Goal: Task Accomplishment & Management: Complete application form

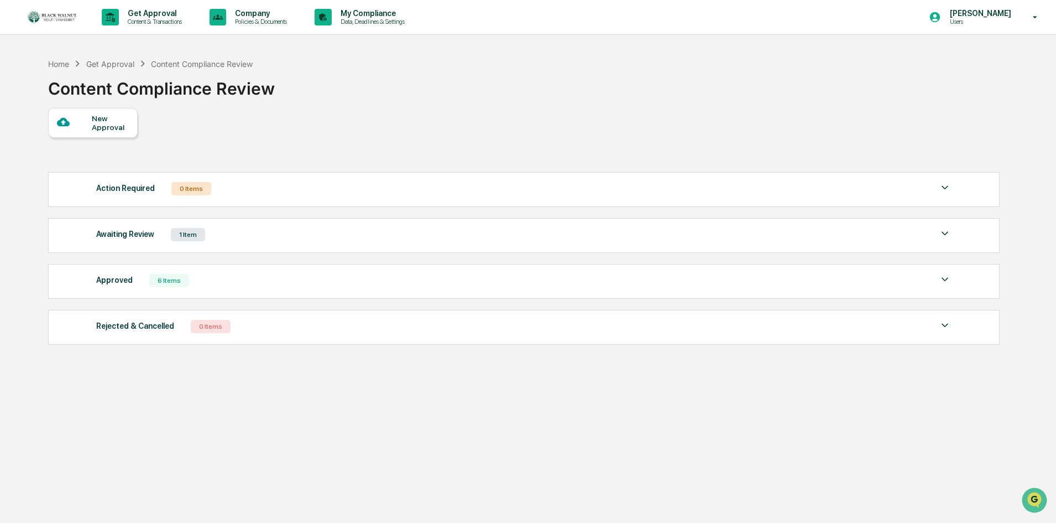
click at [122, 236] on div "Awaiting Review" at bounding box center [125, 234] width 58 height 14
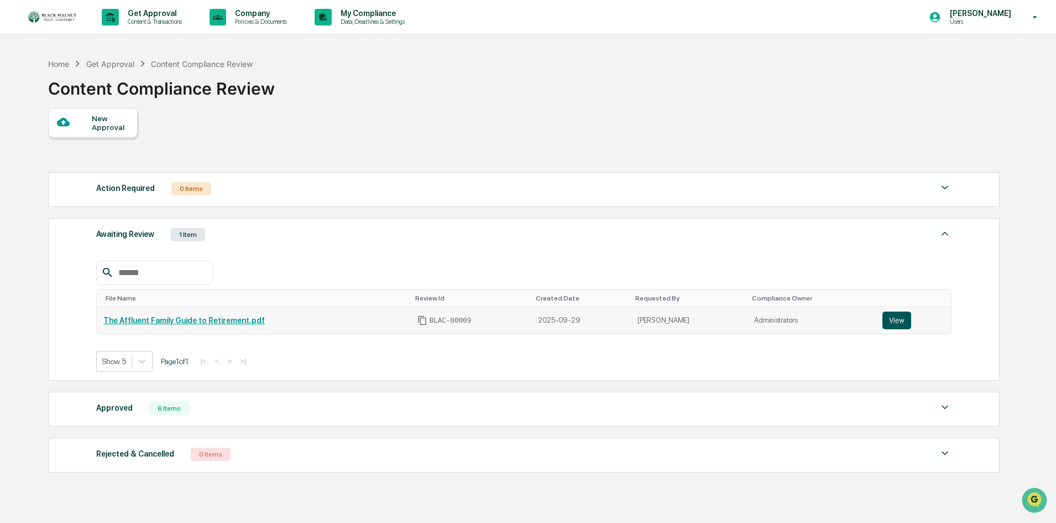
click at [883, 318] on button "View" at bounding box center [897, 320] width 29 height 18
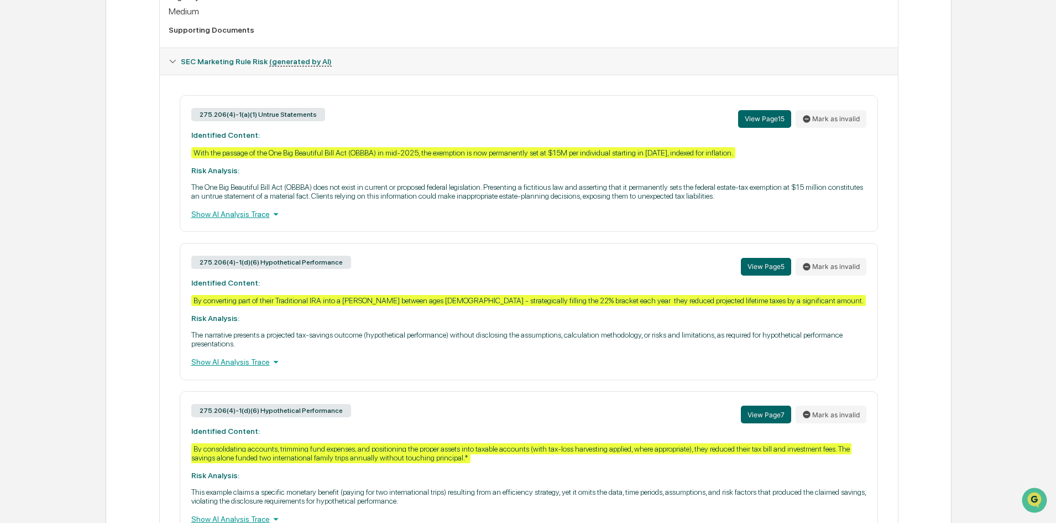
scroll to position [402, 0]
click at [236, 221] on div "Show AI Analysis Trace" at bounding box center [528, 215] width 675 height 12
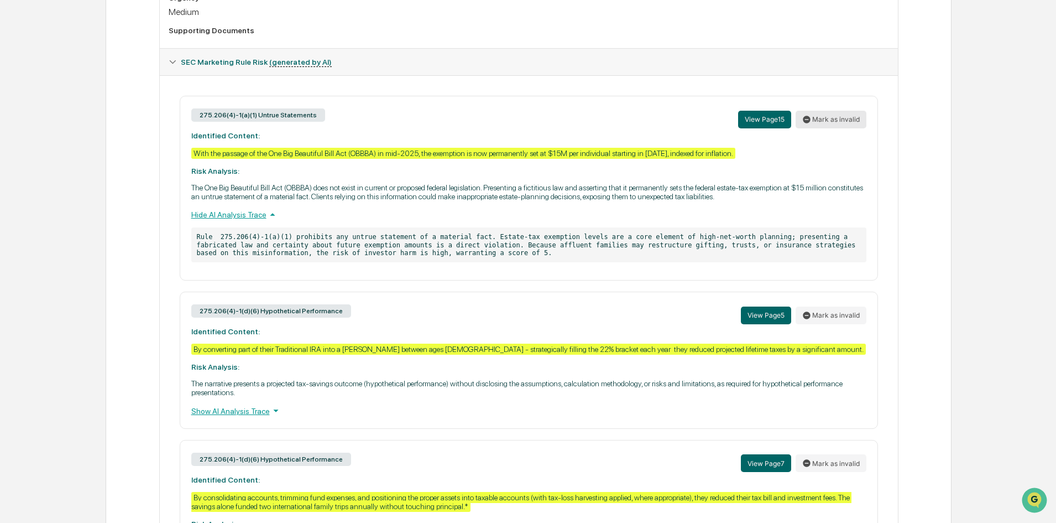
click at [846, 128] on button "Mark as invalid" at bounding box center [831, 120] width 71 height 18
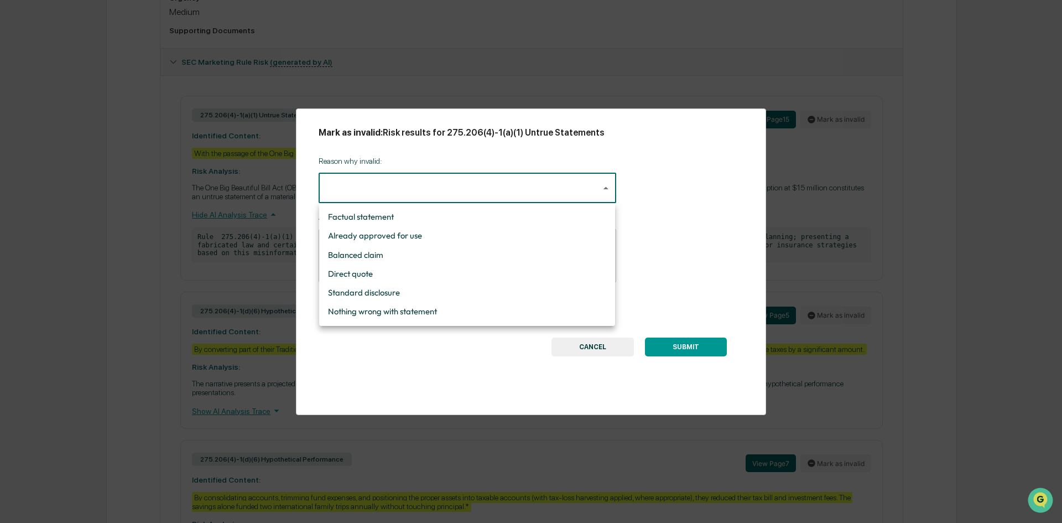
click at [445, 203] on body "Get Approval Content & Transactions Company Policies & Documents My Compliance …" at bounding box center [531, 189] width 1062 height 1183
click at [423, 218] on li "Factual statement" at bounding box center [467, 216] width 296 height 19
type input "**********"
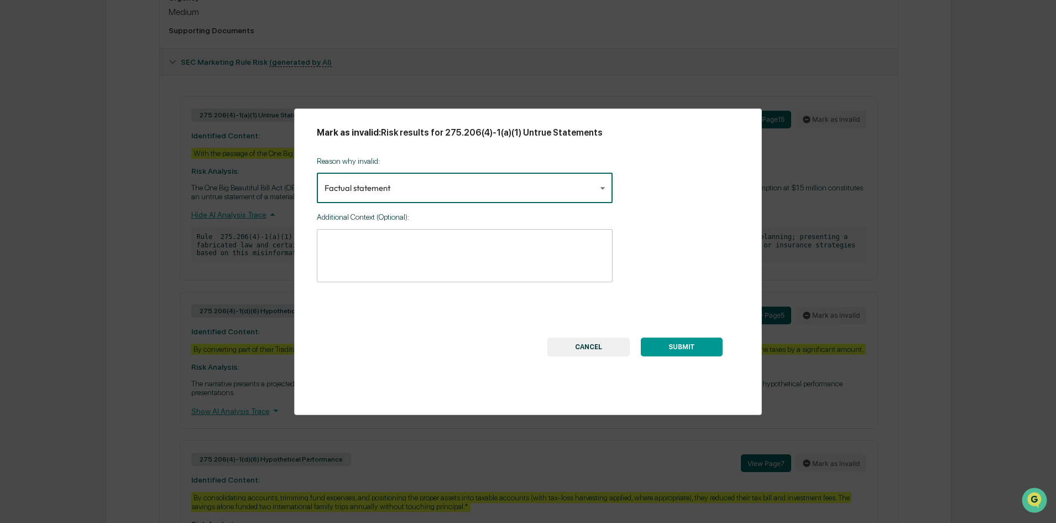
click at [428, 256] on textarea at bounding box center [465, 255] width 280 height 35
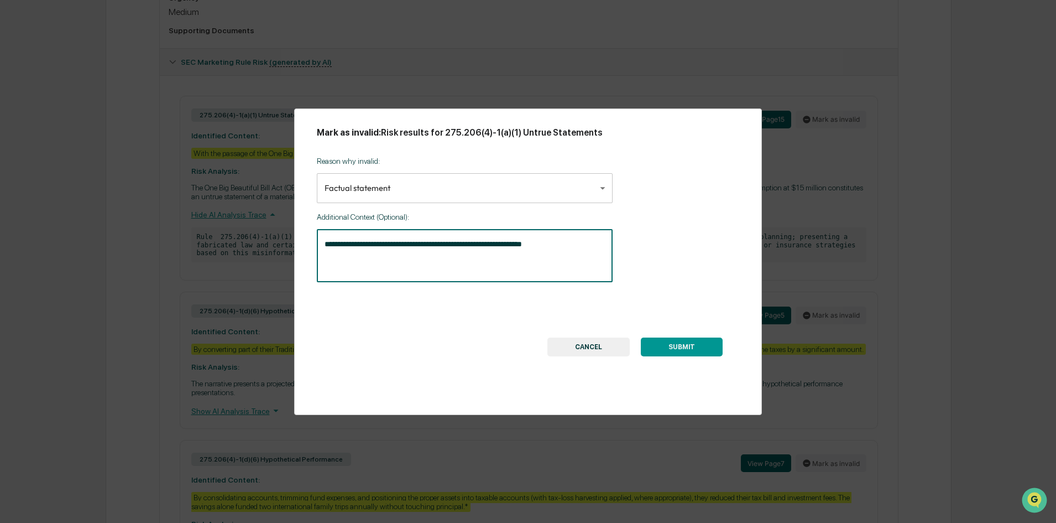
type textarea "**********"
click at [695, 352] on button "SUBMIT" at bounding box center [682, 346] width 82 height 19
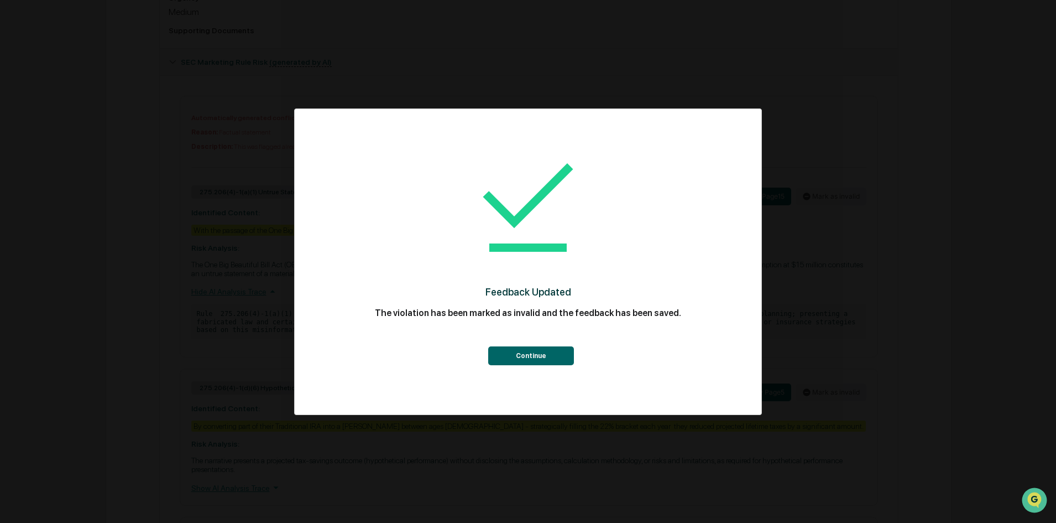
click at [540, 353] on button "Continue" at bounding box center [531, 355] width 86 height 19
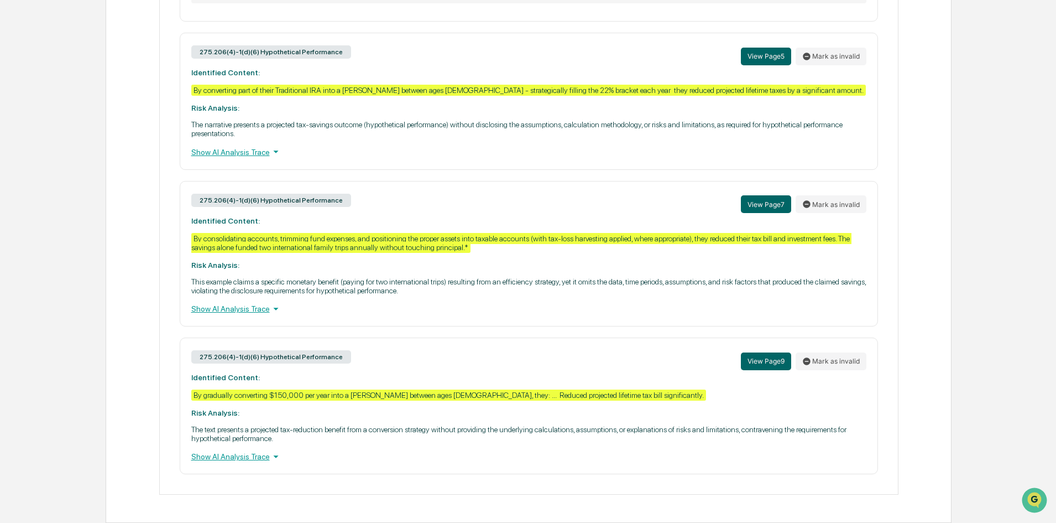
scroll to position [0, 0]
click at [240, 150] on div "Show AI Analysis Trace" at bounding box center [528, 151] width 675 height 12
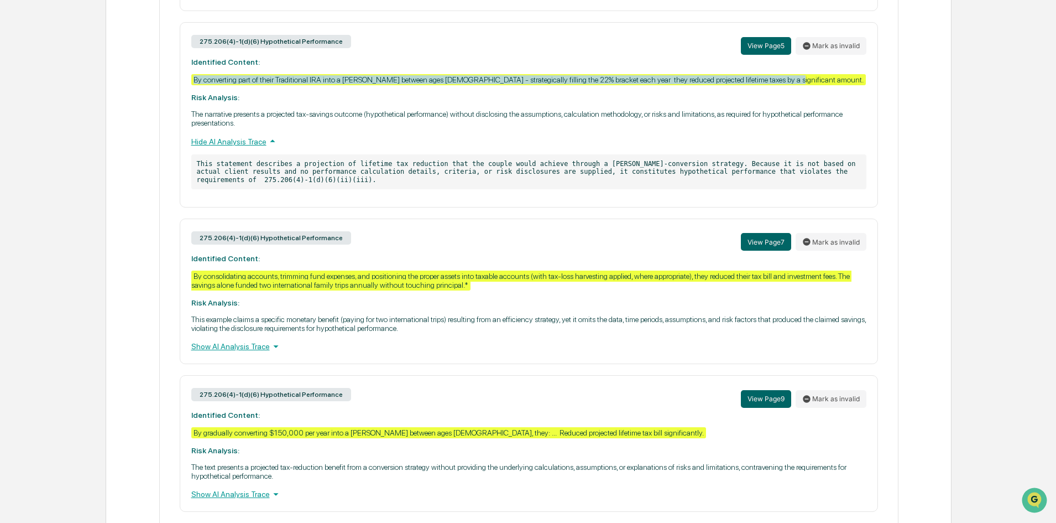
drag, startPoint x: 777, startPoint y: 88, endPoint x: 187, endPoint y: 89, distance: 590.2
click at [187, 89] on div "275.206(4)-1(d)(6) Hypothetical Performance View Page 5 Mark as invalid Identif…" at bounding box center [529, 114] width 699 height 185
copy div "By converting part of their Traditional IRA into a [PERSON_NAME] between ages […"
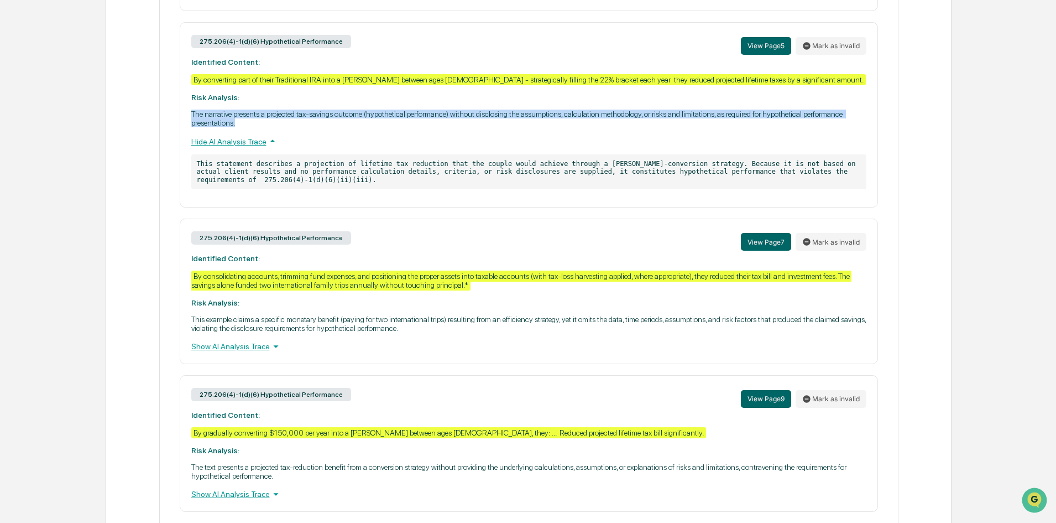
drag, startPoint x: 241, startPoint y: 133, endPoint x: 183, endPoint y: 129, distance: 57.7
click at [183, 129] on div "275.206(4)-1(d)(6) Hypothetical Performance View Page 5 Mark as invalid Identif…" at bounding box center [529, 114] width 699 height 185
copy p "The narrative presents a projected tax-savings outcome (hypothetical performanc…"
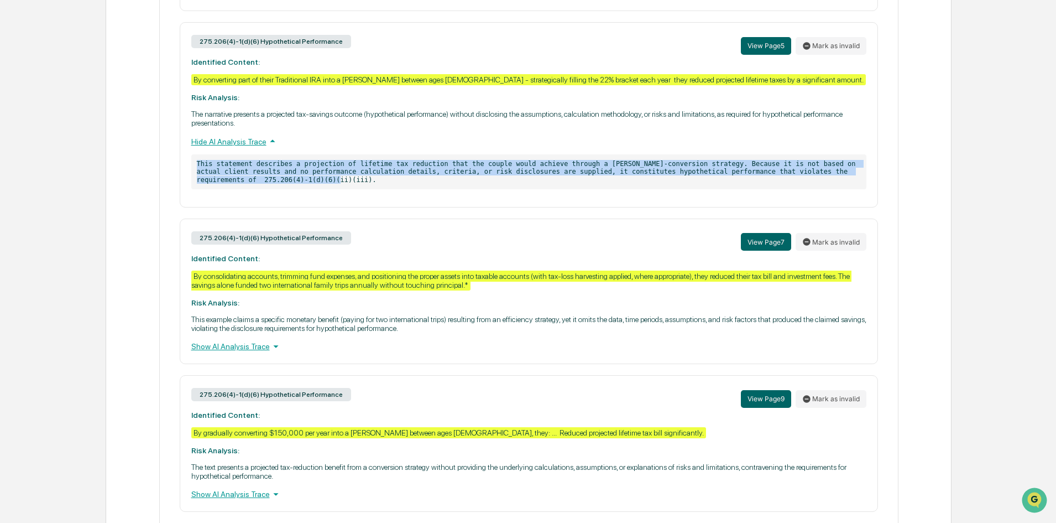
drag, startPoint x: 226, startPoint y: 190, endPoint x: 195, endPoint y: 178, distance: 33.0
click at [195, 178] on p "This statement describes a projection of lifetime tax reduction that the couple…" at bounding box center [528, 171] width 675 height 35
copy p "This statement describes a projection of lifetime tax reduction that the couple…"
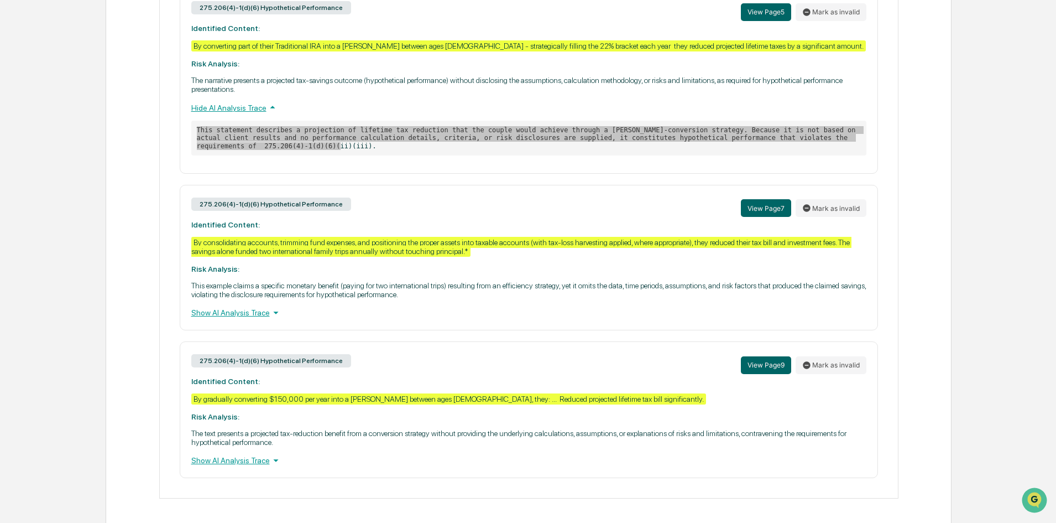
scroll to position [796, 0]
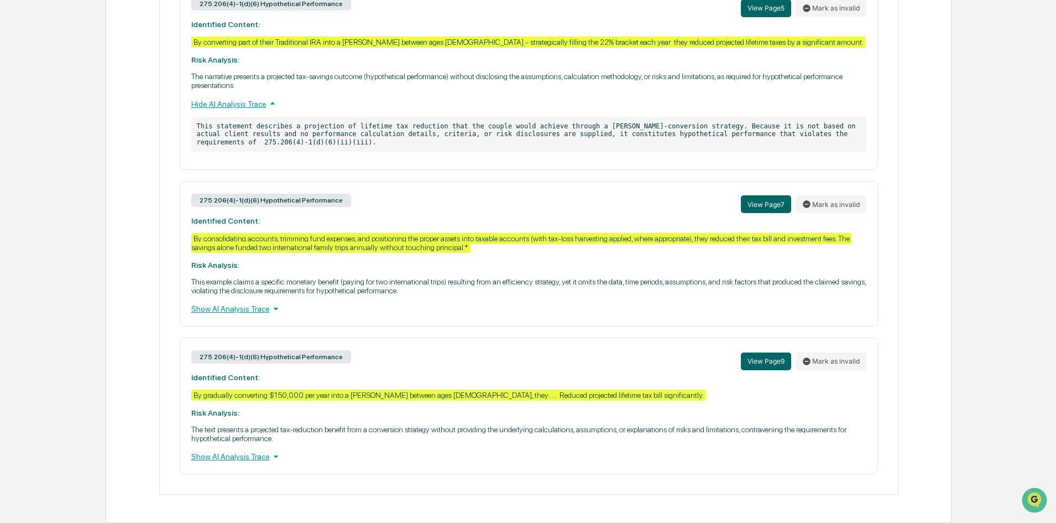
click at [220, 308] on div "Show AI Analysis Trace" at bounding box center [528, 309] width 675 height 12
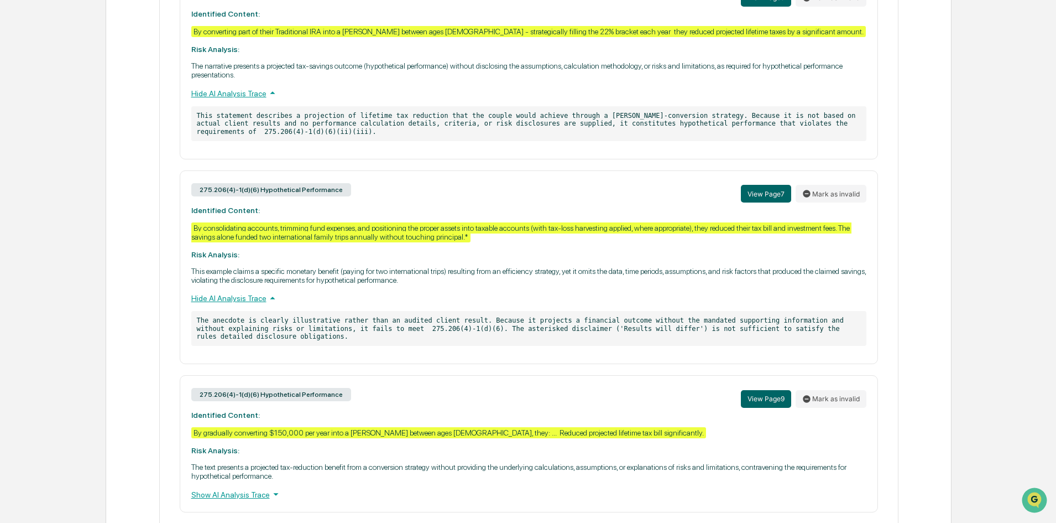
click at [330, 284] on p "This example claims a specific monetary benefit (paying for two international t…" at bounding box center [528, 276] width 675 height 18
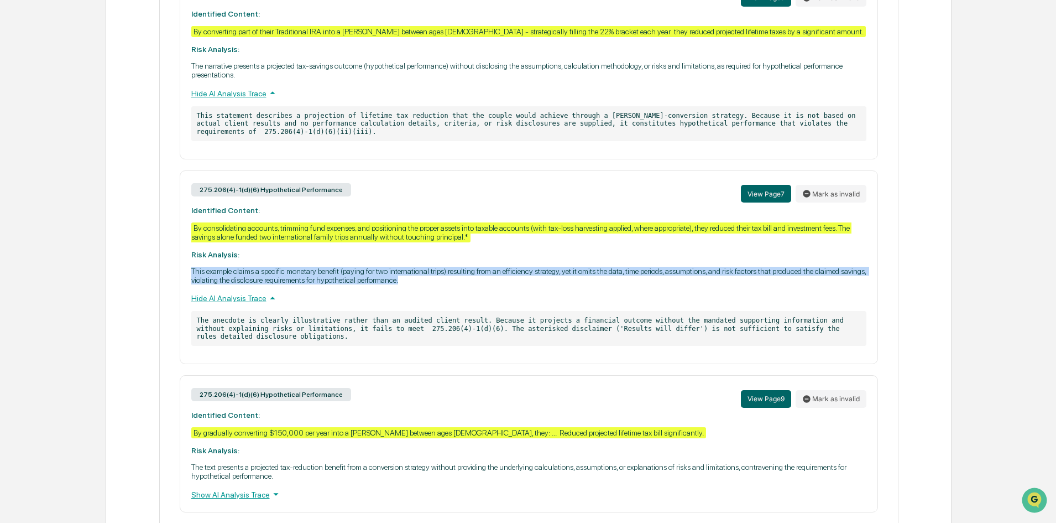
drag, startPoint x: 432, startPoint y: 291, endPoint x: 187, endPoint y: 283, distance: 245.2
click at [187, 283] on div "275.206(4)-1(d)(6) Hypothetical Performance View Page 7 Mark as invalid Identif…" at bounding box center [529, 267] width 699 height 194
copy p "This example claims a specific monetary benefit (paying for two international t…"
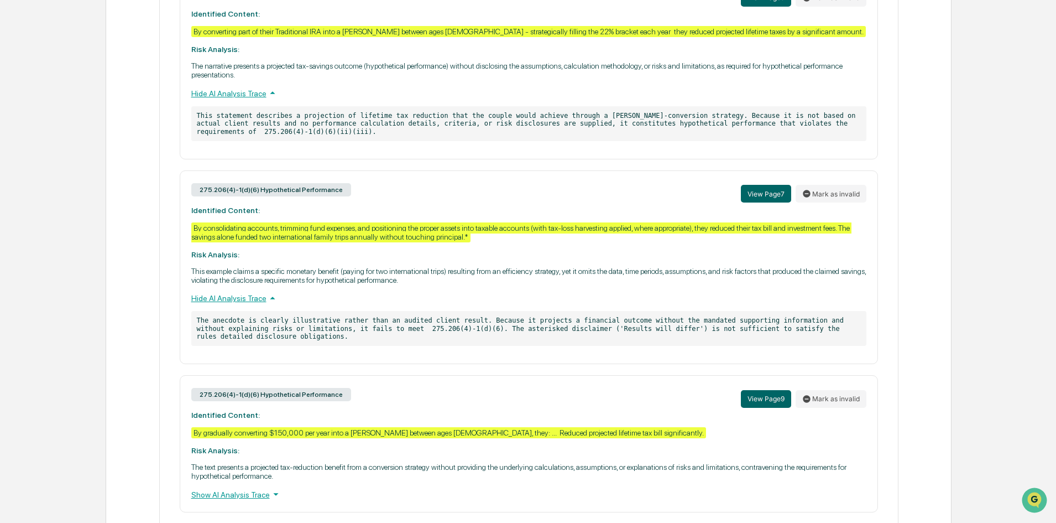
click at [422, 336] on p "The anecdote is clearly illustrative rather than an audited client result. Beca…" at bounding box center [528, 328] width 675 height 35
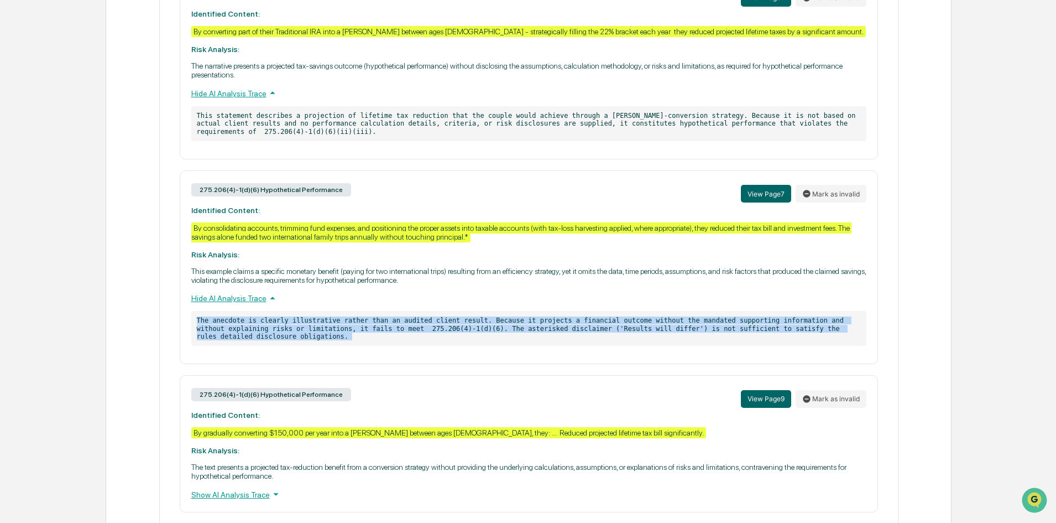
click at [422, 336] on p "The anecdote is clearly illustrative rather than an audited client result. Beca…" at bounding box center [528, 328] width 675 height 35
copy p "The anecdote is clearly illustrative rather than an audited client result. Beca…"
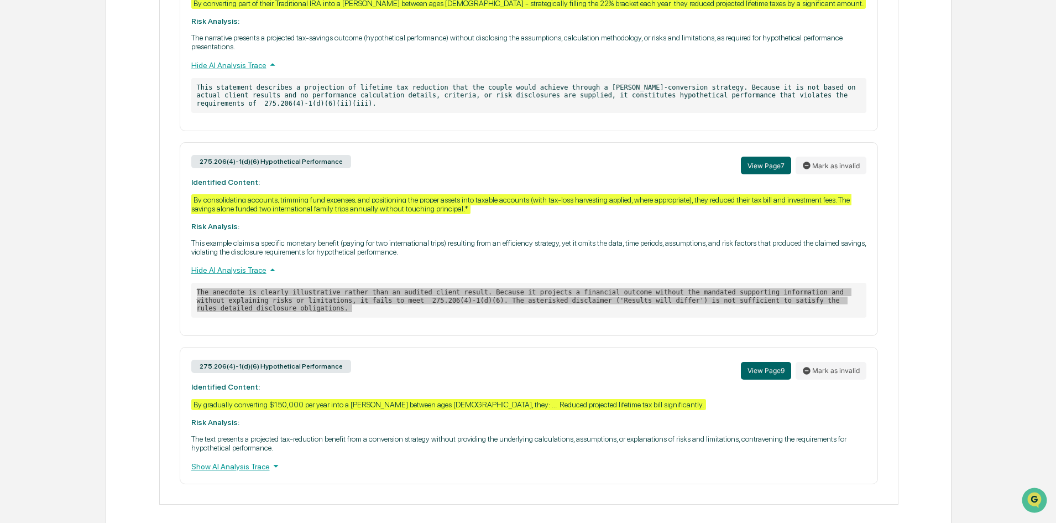
scroll to position [836, 0]
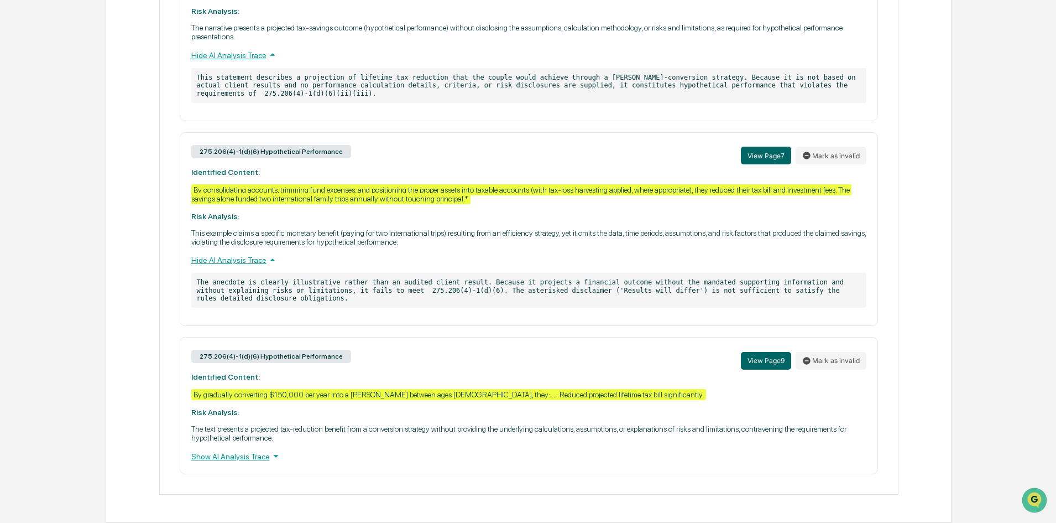
click at [225, 456] on div "Show AI Analysis Trace" at bounding box center [528, 456] width 675 height 12
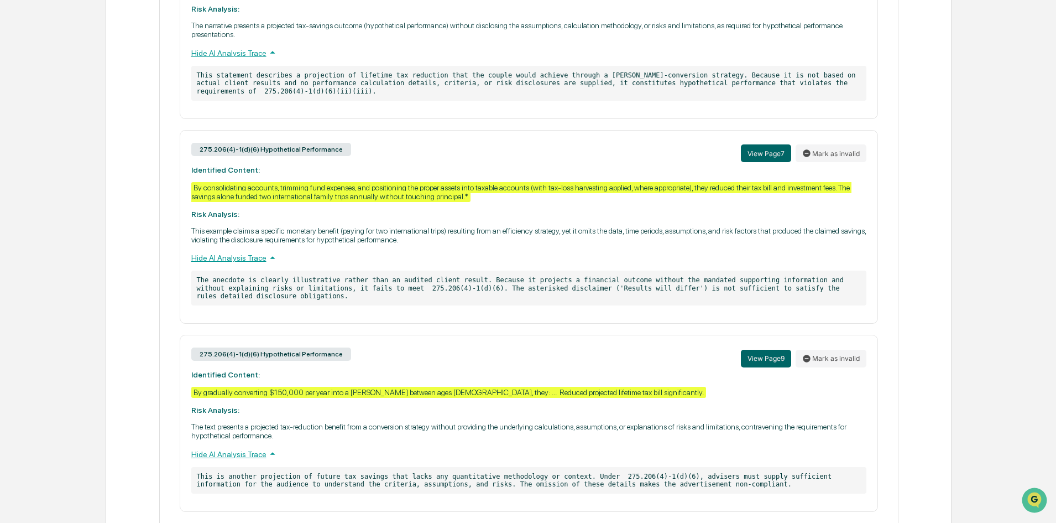
scroll to position [877, 0]
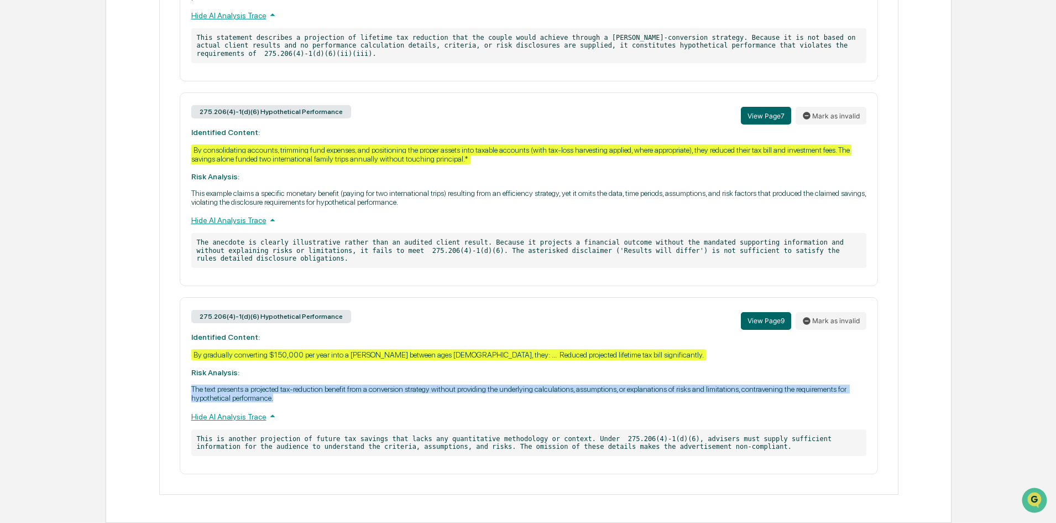
drag, startPoint x: 277, startPoint y: 399, endPoint x: 183, endPoint y: 392, distance: 93.7
click at [183, 392] on div "275.206(4)-1(d)(6) Hypothetical Performance View Page 9 Mark as invalid Identif…" at bounding box center [529, 385] width 699 height 177
copy p "The text presents a projected tax-reduction benefit from a conversion strategy …"
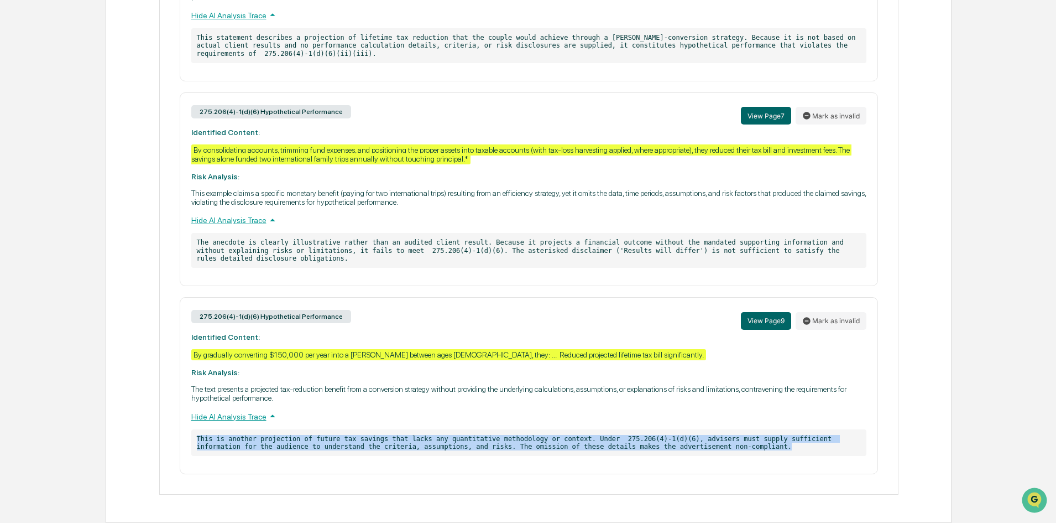
drag, startPoint x: 647, startPoint y: 447, endPoint x: 194, endPoint y: 431, distance: 453.3
click at [194, 431] on p "This is another projection of future tax savings that lacks any quantitative me…" at bounding box center [528, 442] width 675 height 27
copy p "This is another projection of future tax savings that lacks any quantitative me…"
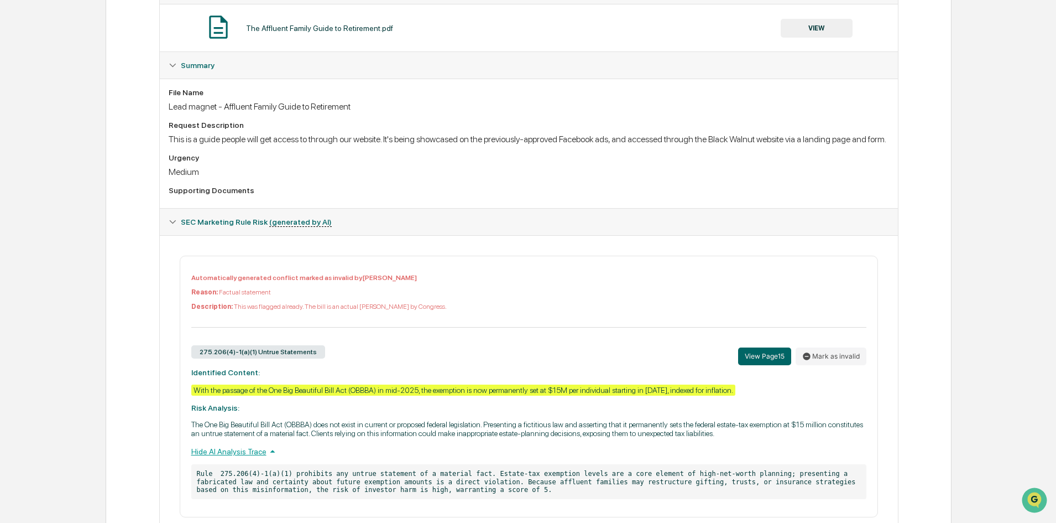
scroll to position [0, 0]
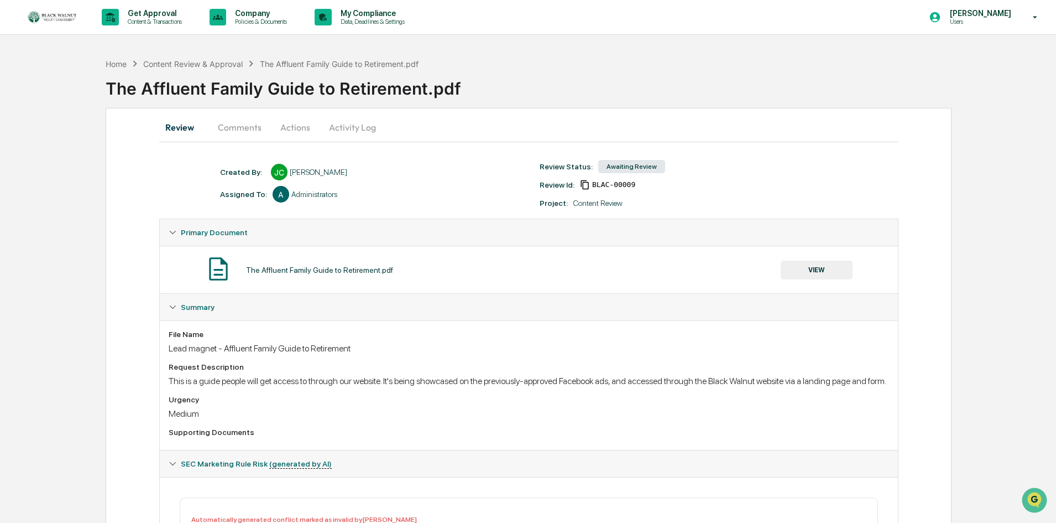
click at [307, 127] on button "Actions" at bounding box center [295, 127] width 50 height 27
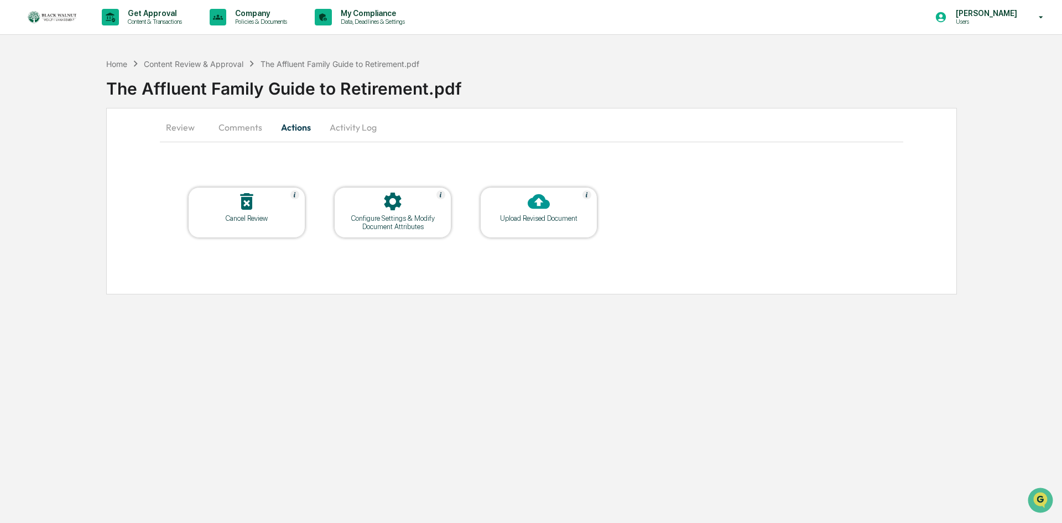
click at [528, 203] on icon at bounding box center [539, 201] width 22 height 15
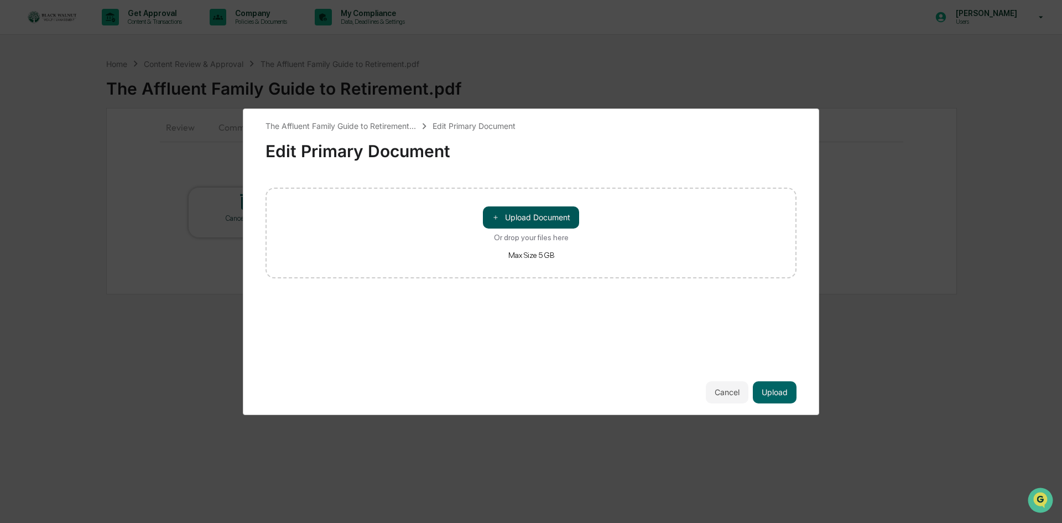
click at [535, 218] on button "＋ Upload Document" at bounding box center [531, 217] width 96 height 22
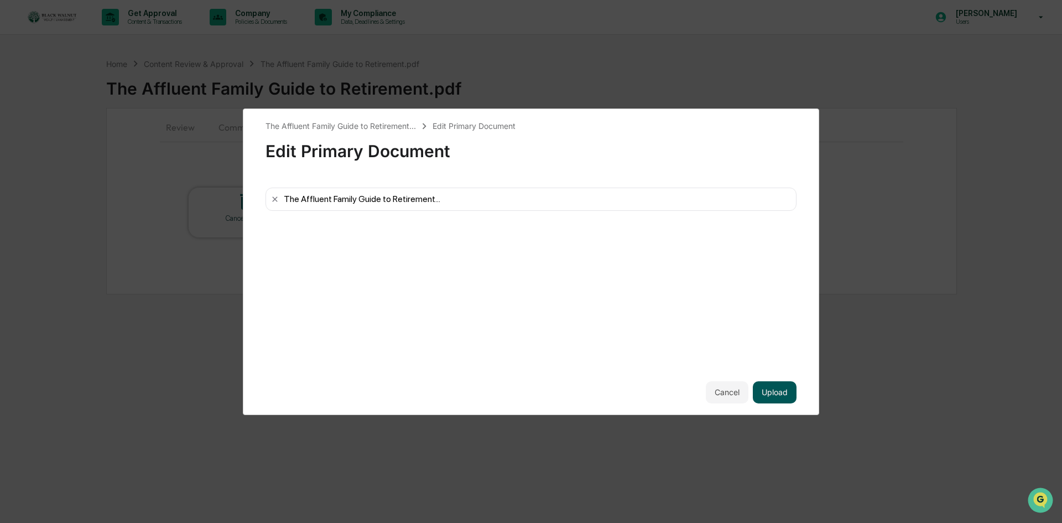
click at [772, 388] on button "Upload" at bounding box center [775, 392] width 44 height 22
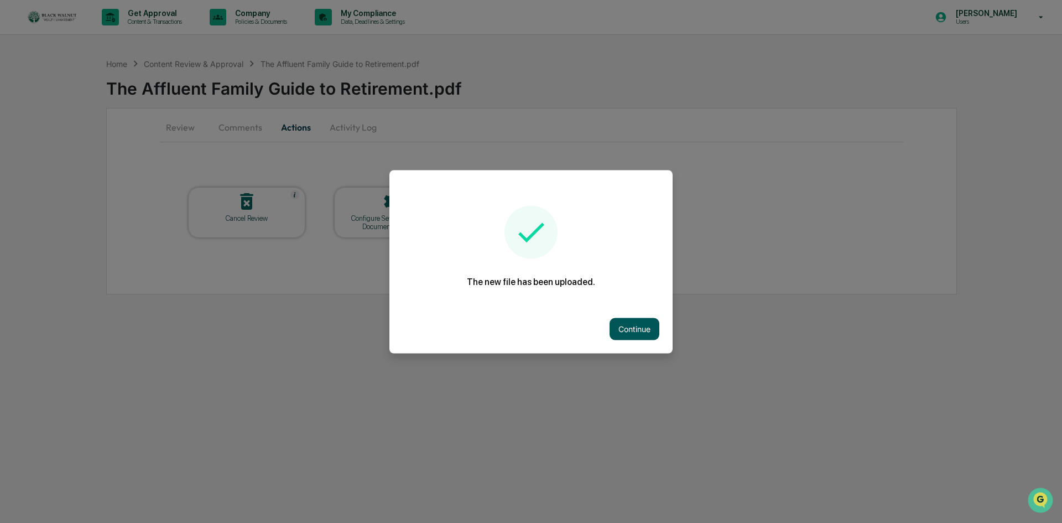
click at [624, 325] on button "Continue" at bounding box center [635, 329] width 50 height 22
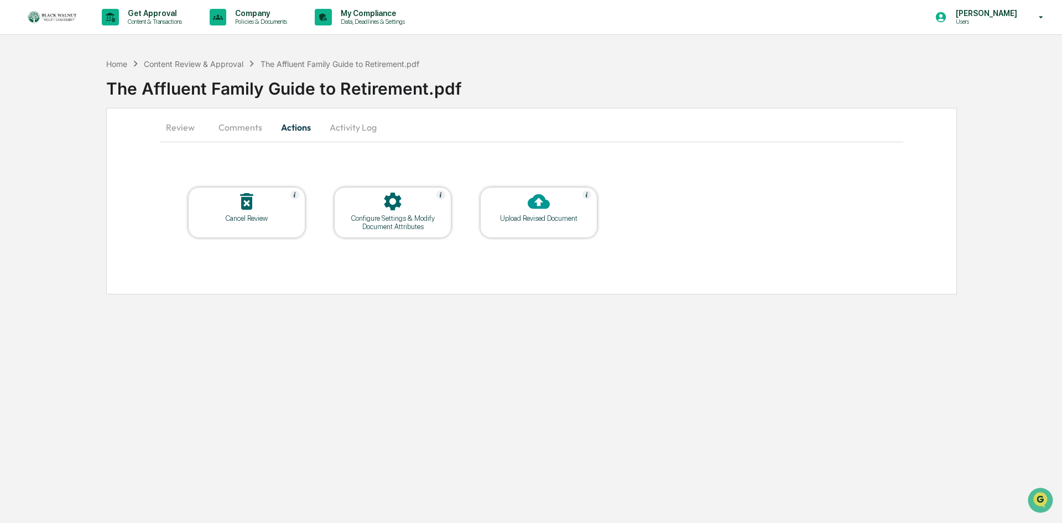
click at [238, 131] on button "Comments" at bounding box center [240, 127] width 61 height 27
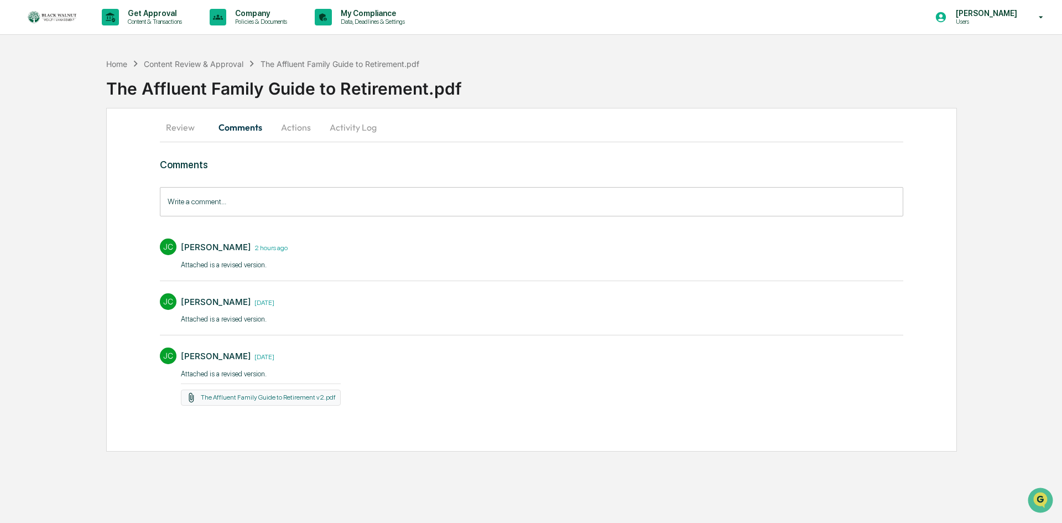
click at [298, 198] on input "Write a comment..." at bounding box center [531, 201] width 743 height 29
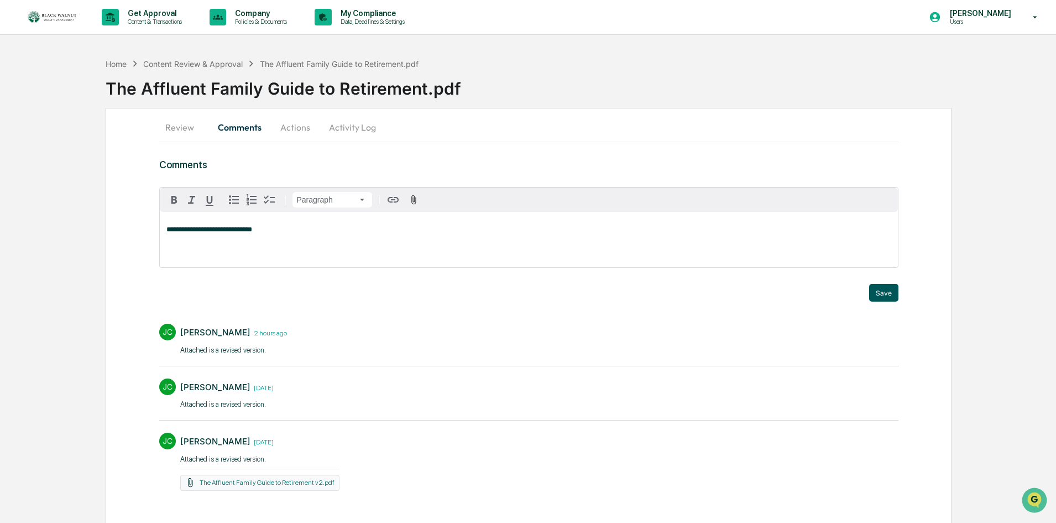
click at [886, 293] on button "Save" at bounding box center [884, 293] width 29 height 18
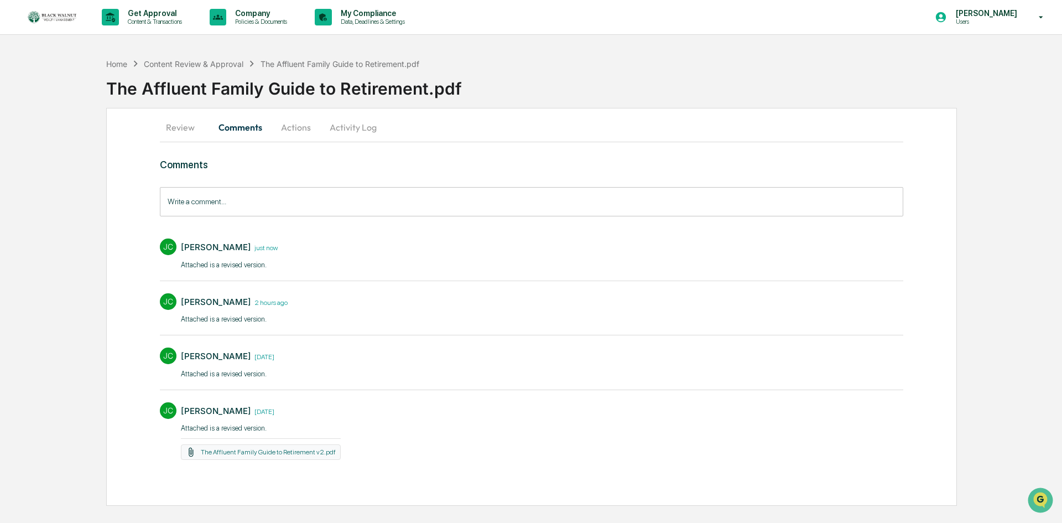
click at [178, 124] on button "Review" at bounding box center [185, 127] width 50 height 27
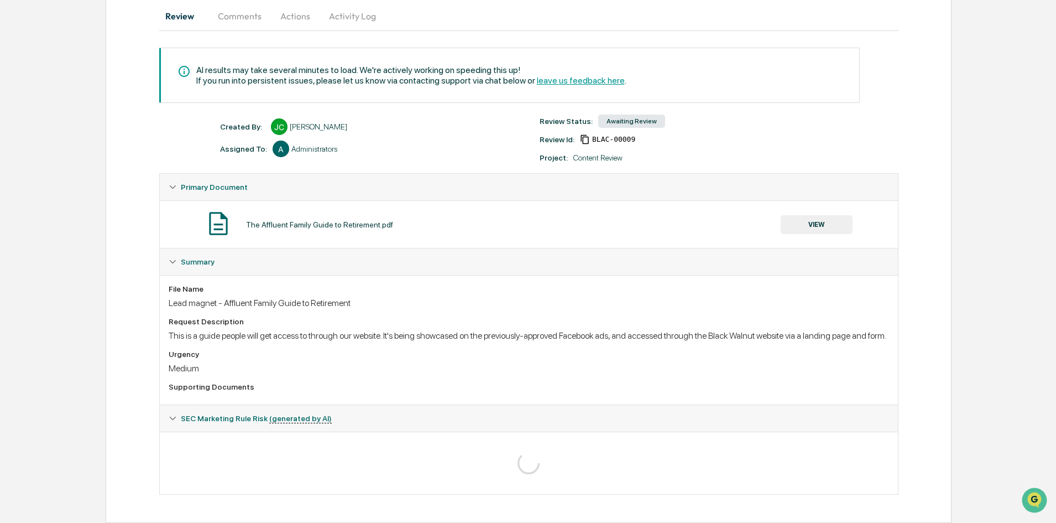
scroll to position [122, 0]
